Goal: Task Accomplishment & Management: Manage account settings

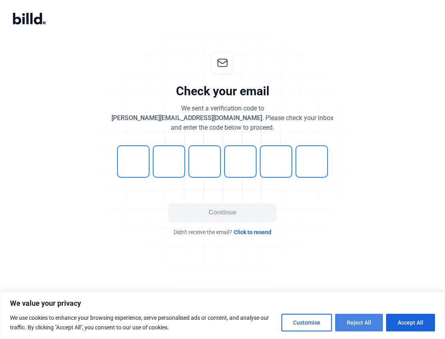
click at [360, 324] on button "Reject All" at bounding box center [359, 323] width 48 height 18
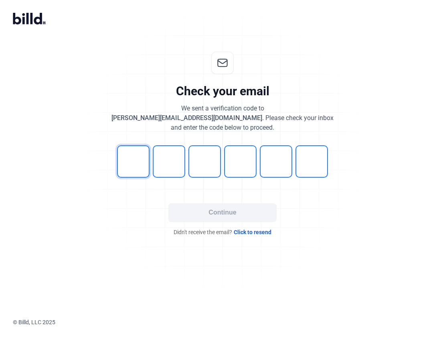
click at [138, 163] on input "tel" at bounding box center [133, 161] width 32 height 32
type input "1"
type input "5"
type input "0"
type input "4"
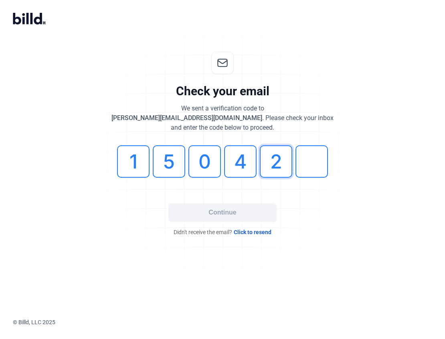
type input "2"
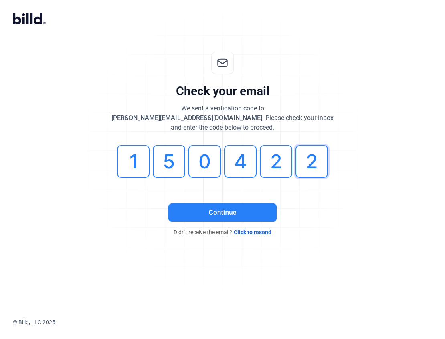
type input "2"
click at [223, 211] on button "Continue" at bounding box center [222, 212] width 108 height 18
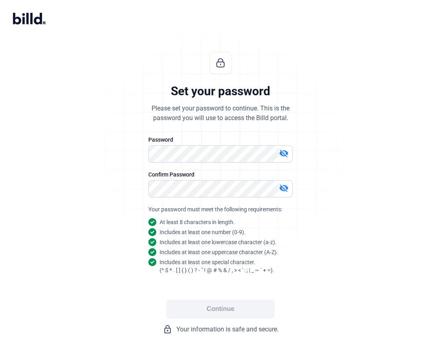
click at [284, 152] on mat-icon "visibility_off" at bounding box center [284, 154] width 10 height 10
click at [284, 152] on mat-icon "visibility" at bounding box center [284, 154] width 10 height 10
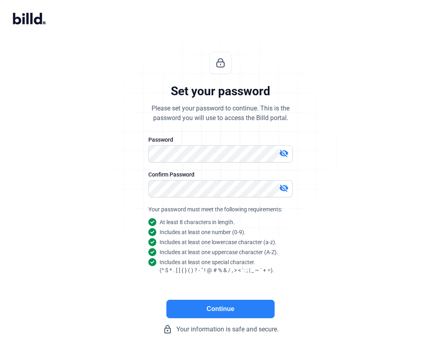
click at [220, 311] on button "Continue" at bounding box center [220, 309] width 108 height 18
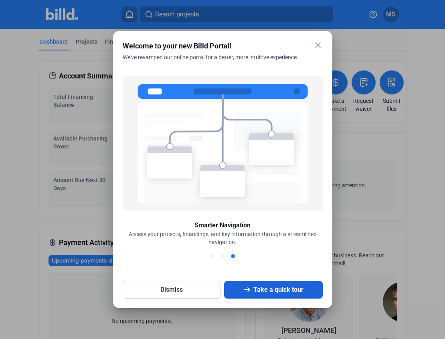
click at [277, 292] on button "Take a quick tour" at bounding box center [273, 290] width 99 height 18
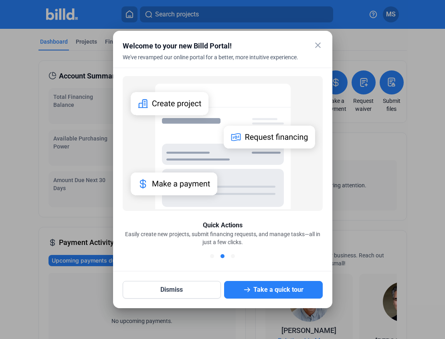
click at [318, 44] on mat-icon "close" at bounding box center [318, 45] width 10 height 10
